Goal: Find specific page/section: Find specific page/section

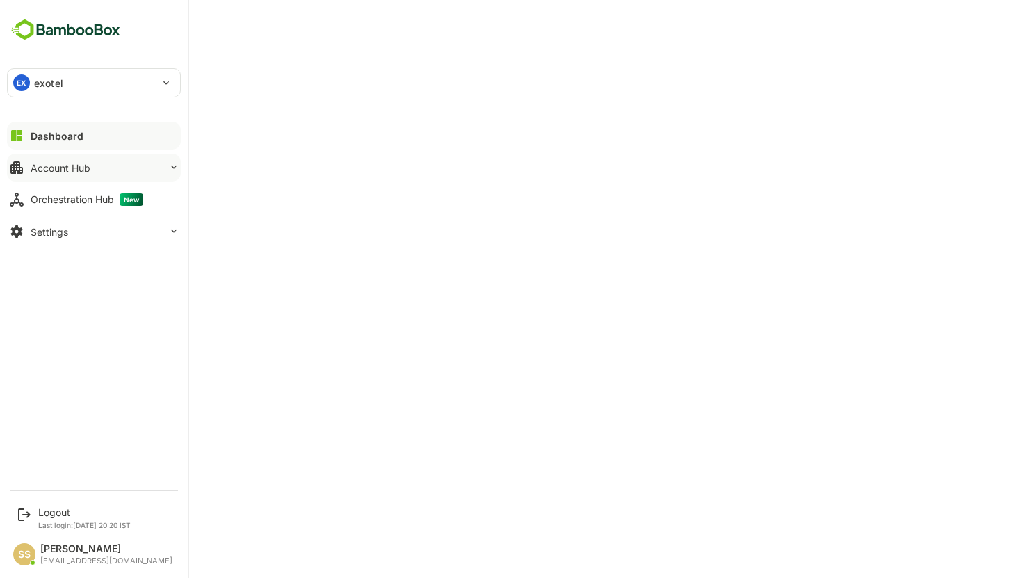
click at [93, 168] on button "Account Hub" at bounding box center [94, 168] width 174 height 28
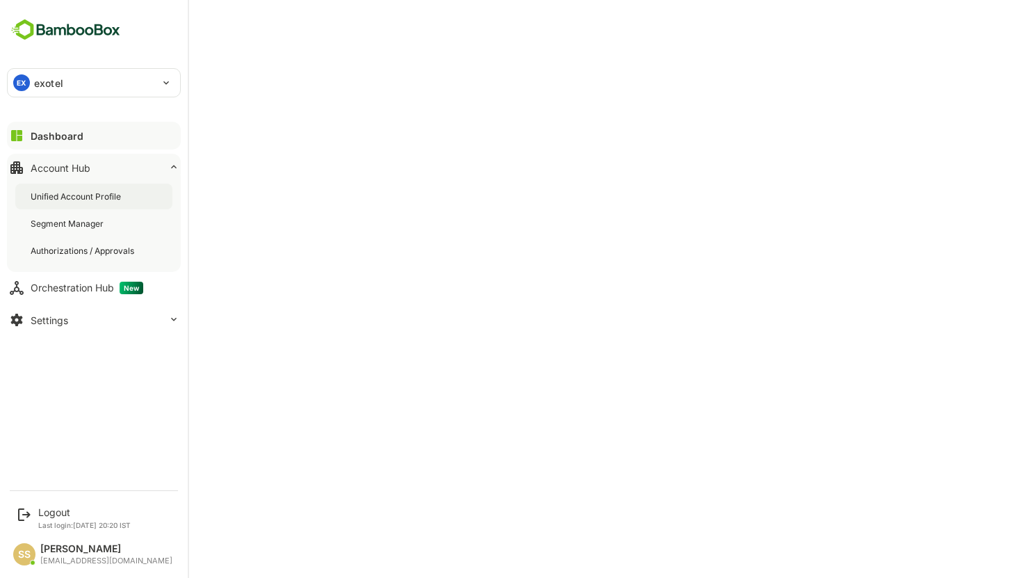
click at [94, 195] on div "Unified Account Profile" at bounding box center [77, 197] width 93 height 12
click at [67, 139] on div "Dashboard" at bounding box center [56, 136] width 50 height 12
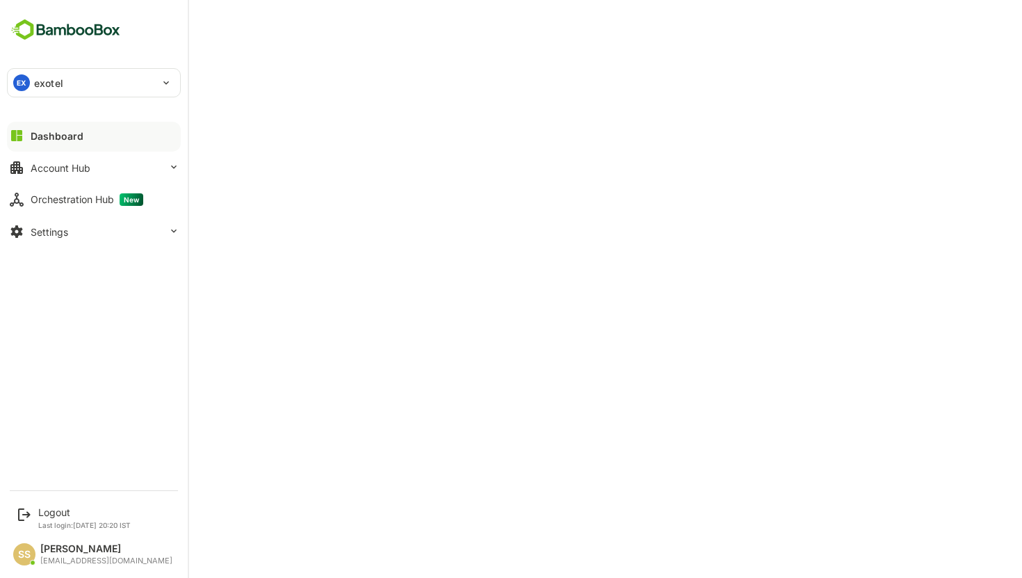
click at [67, 139] on div "Dashboard" at bounding box center [57, 136] width 53 height 12
